Goal: Register for event/course

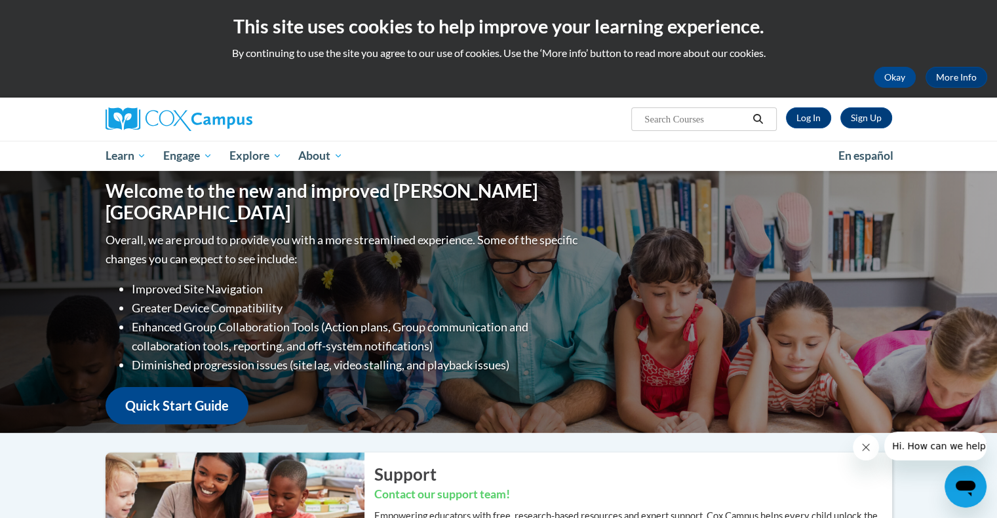
click at [666, 117] on input "Search..." at bounding box center [695, 119] width 105 height 16
type input "compreh"
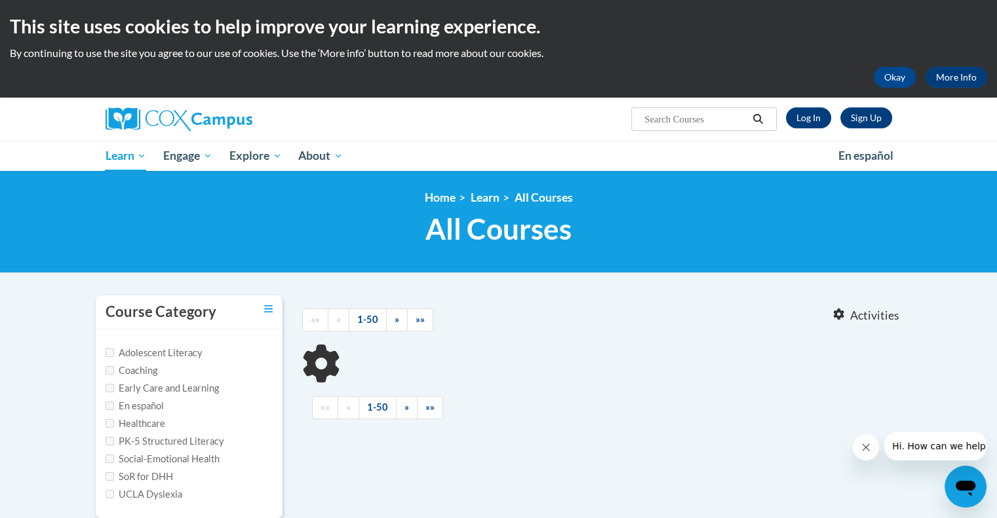
type input "compreh"
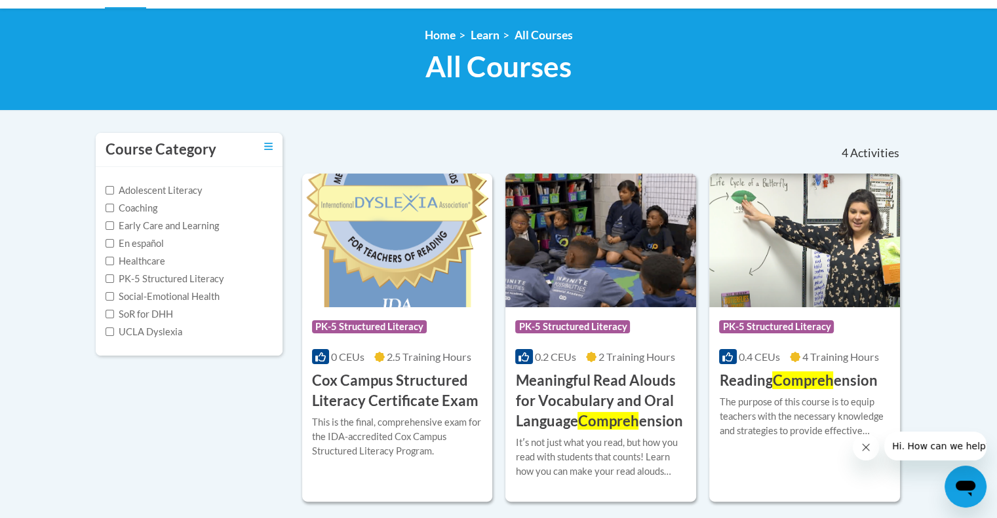
scroll to position [197, 0]
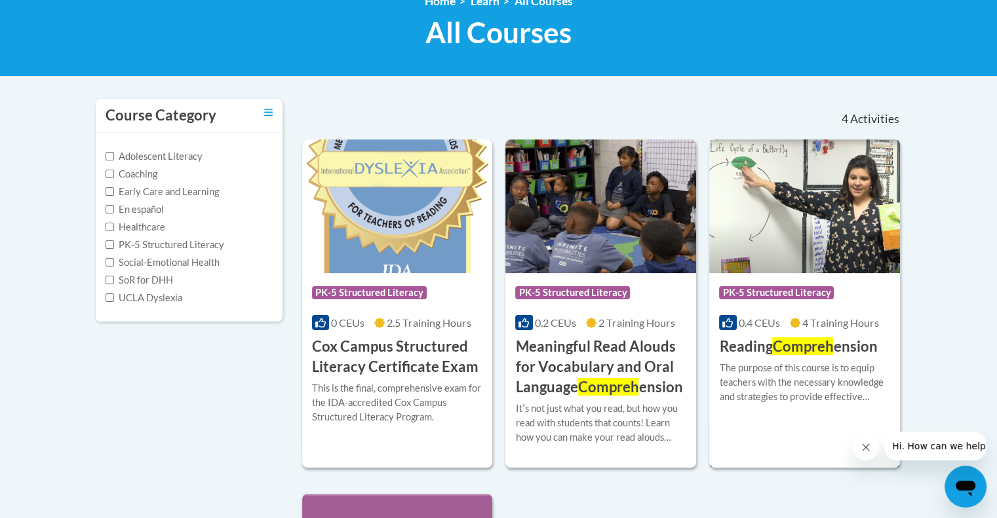
click at [804, 189] on img at bounding box center [804, 207] width 191 height 134
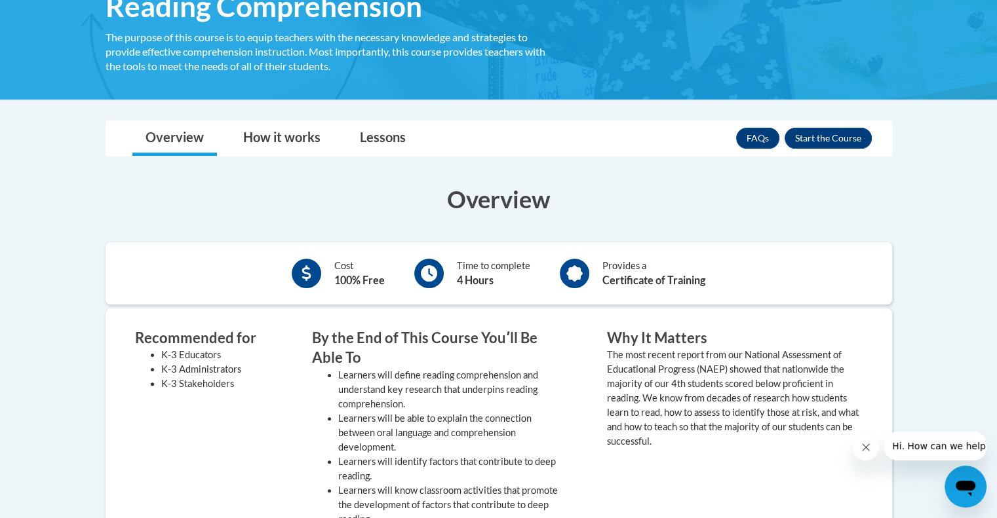
scroll to position [328, 0]
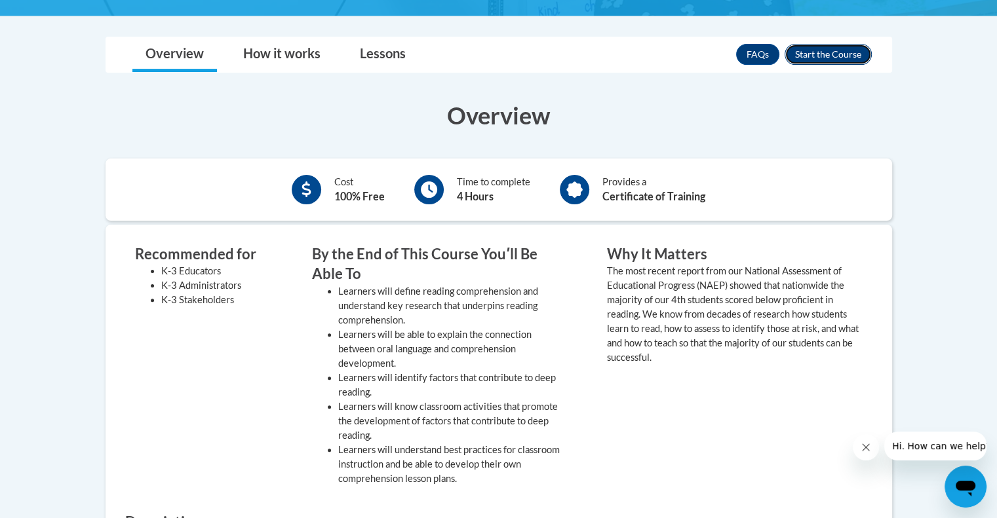
click at [819, 58] on button "Enroll" at bounding box center [827, 54] width 87 height 21
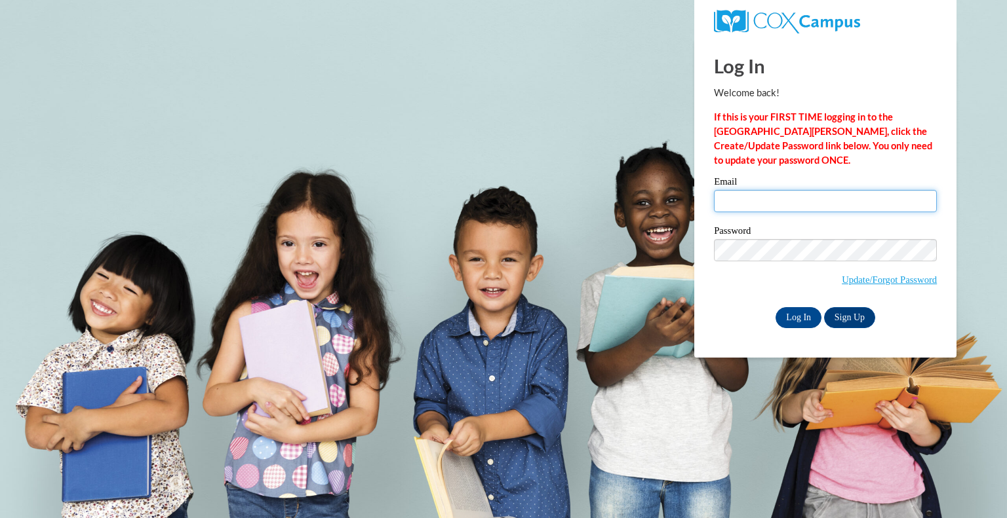
click at [779, 192] on input "Email" at bounding box center [825, 201] width 223 height 22
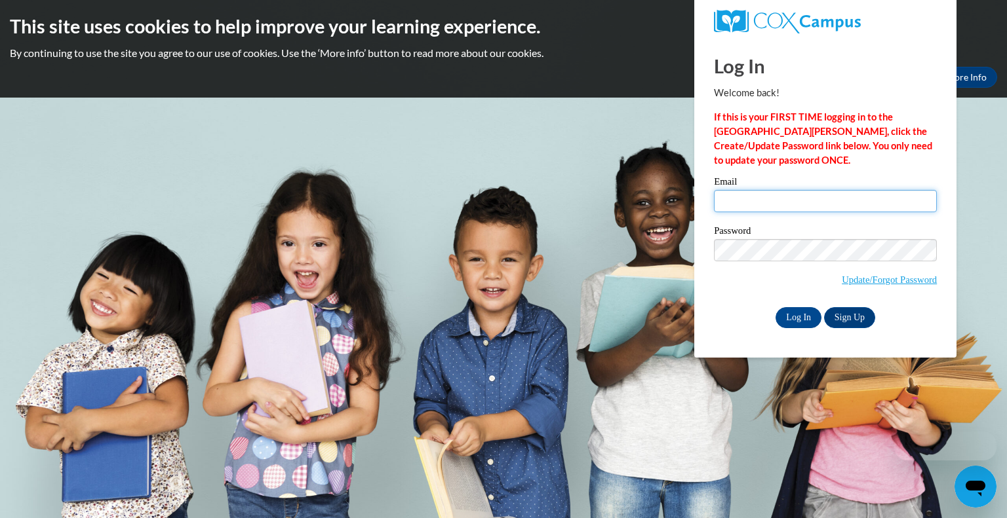
type input "mkilps@kusd.edu"
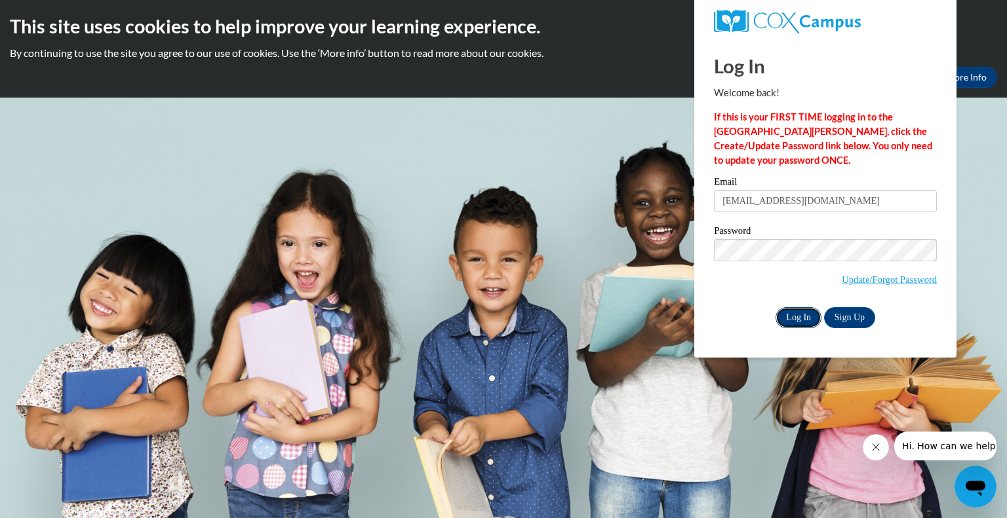
click at [808, 325] on input "Log In" at bounding box center [798, 317] width 46 height 21
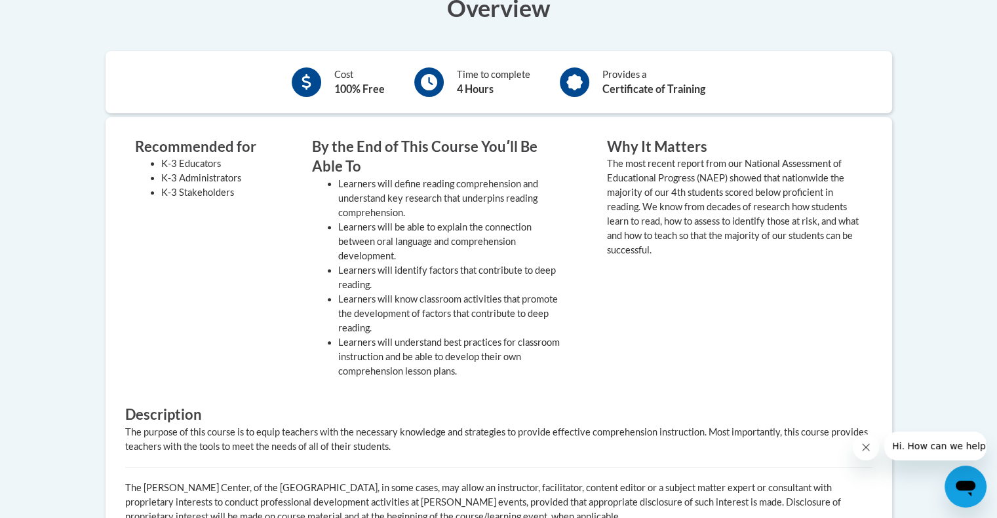
scroll to position [197, 0]
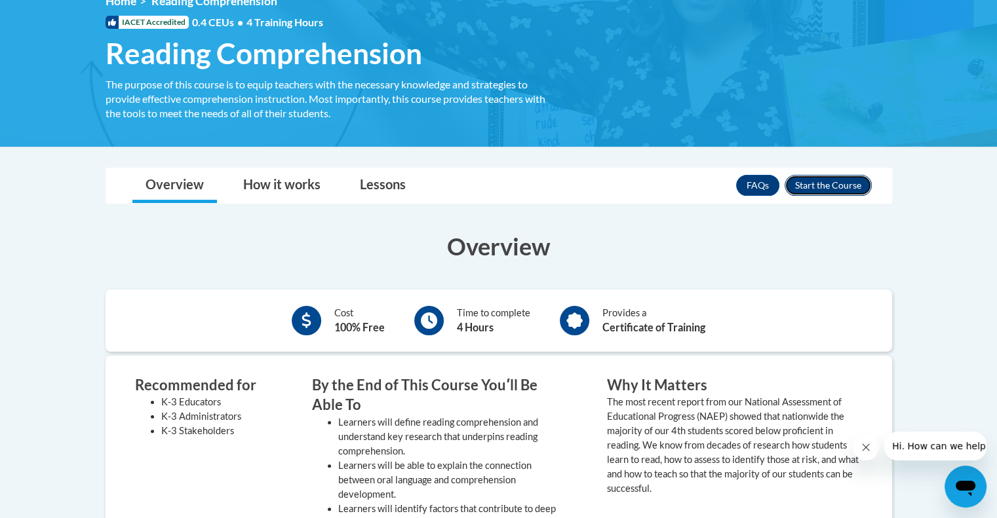
click at [821, 183] on button "Enroll" at bounding box center [827, 185] width 87 height 21
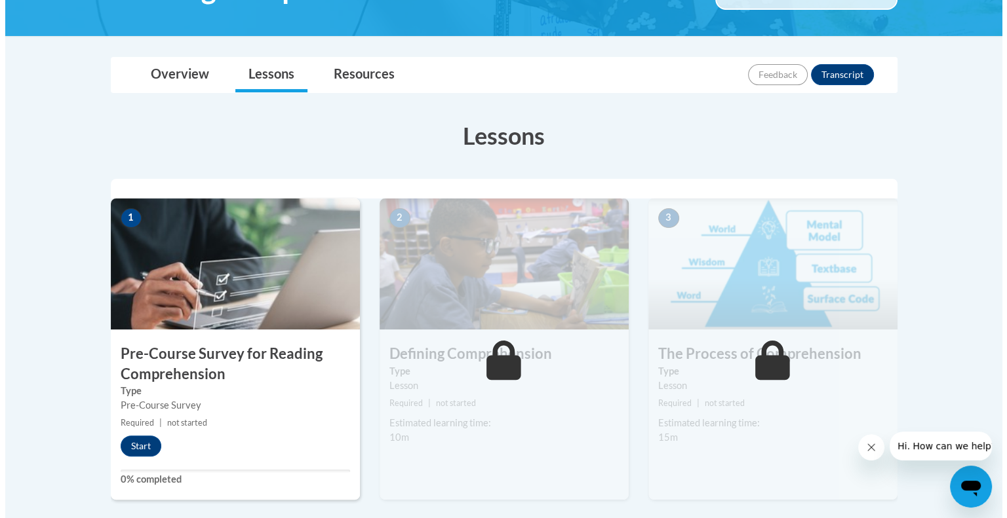
scroll to position [262, 0]
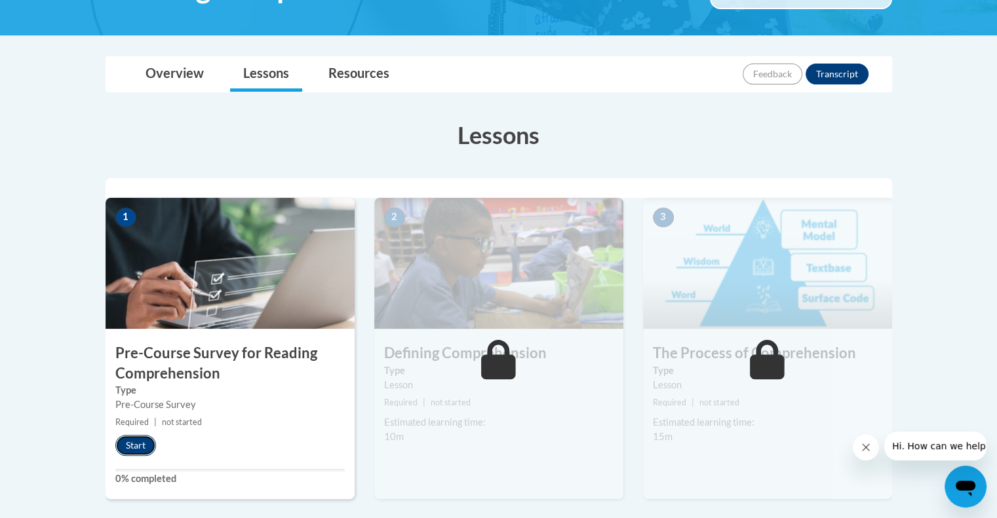
click at [129, 445] on button "Start" at bounding box center [135, 445] width 41 height 21
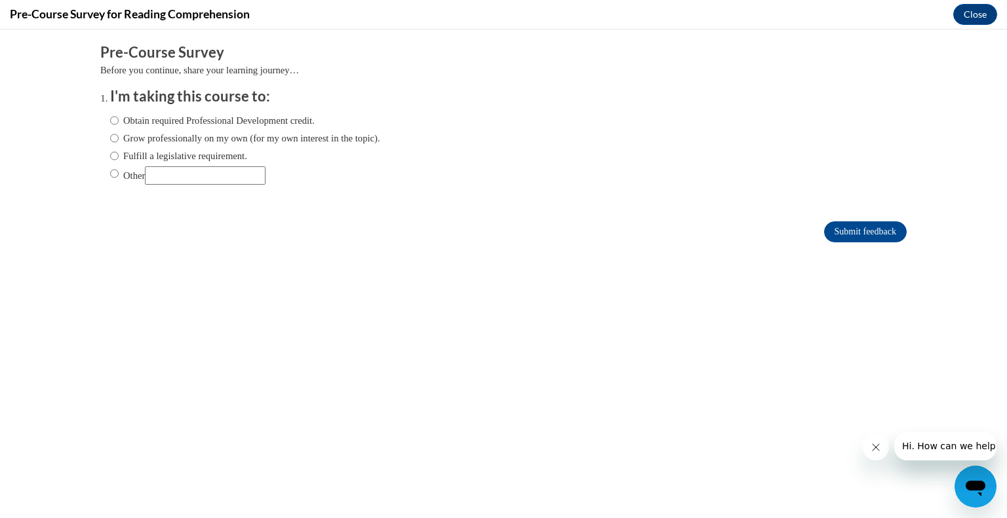
scroll to position [0, 0]
click at [110, 119] on input "Obtain required Professional Development credit." at bounding box center [114, 120] width 9 height 14
radio input "true"
click at [850, 225] on input "Submit feedback" at bounding box center [865, 232] width 83 height 21
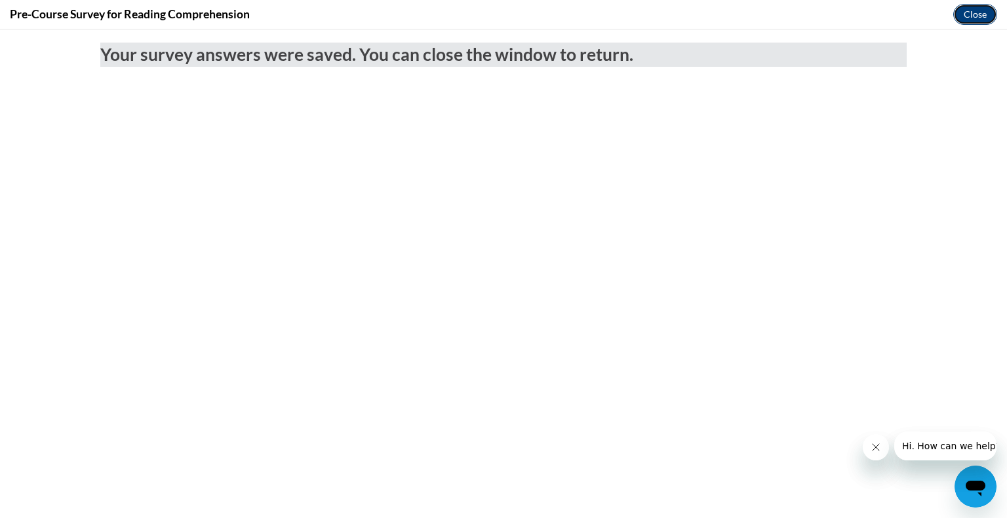
click at [968, 15] on button "Close" at bounding box center [975, 14] width 44 height 21
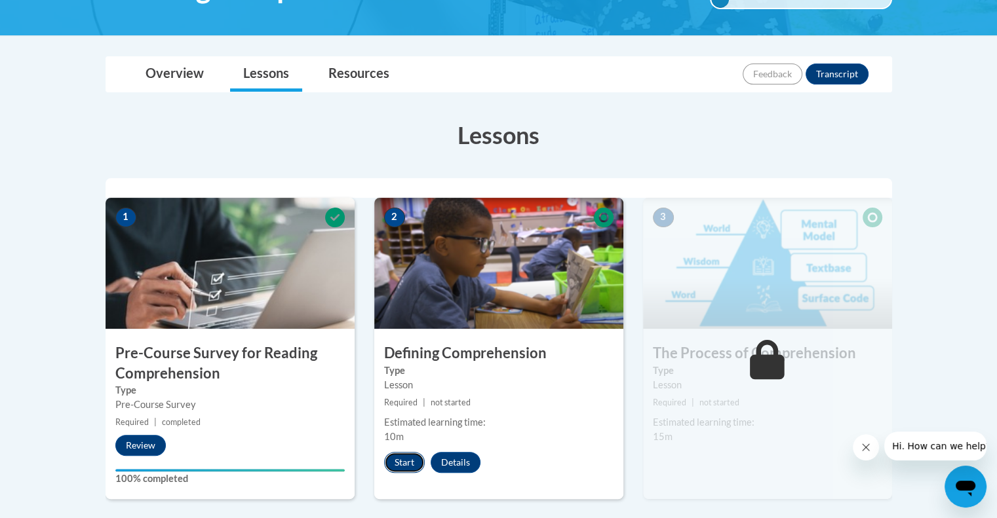
click at [405, 462] on button "Start" at bounding box center [404, 462] width 41 height 21
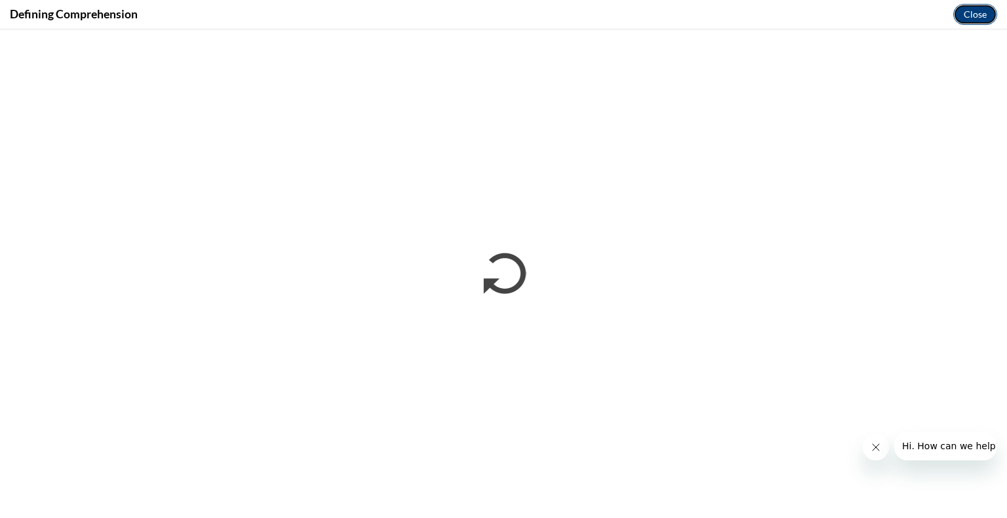
click at [987, 11] on button "Close" at bounding box center [975, 14] width 44 height 21
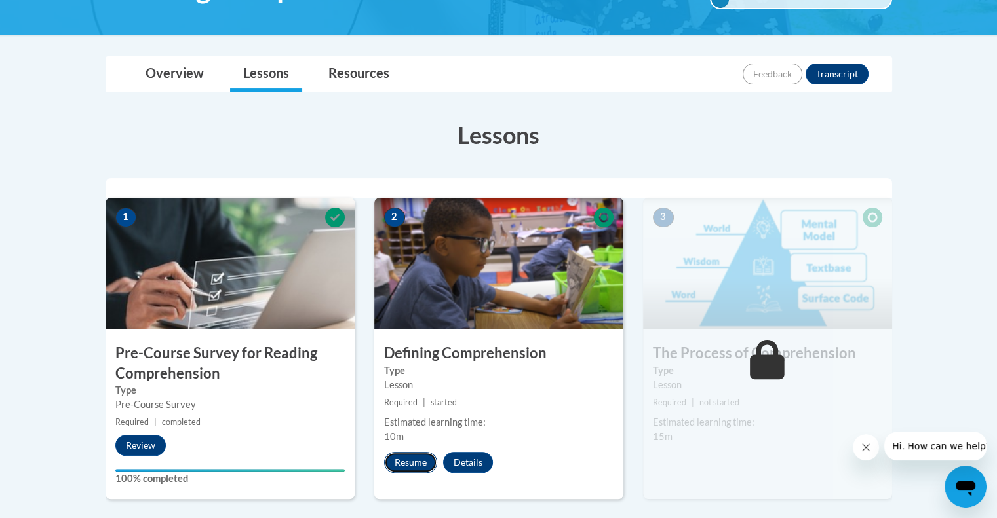
click at [400, 463] on button "Resume" at bounding box center [410, 462] width 53 height 21
